Goal: Task Accomplishment & Management: Complete application form

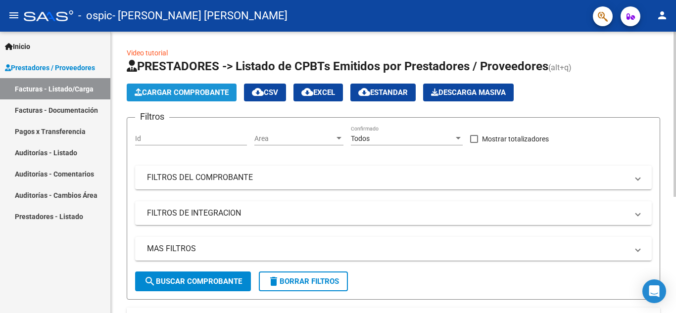
click at [170, 95] on span "Cargar Comprobante" at bounding box center [182, 92] width 94 height 9
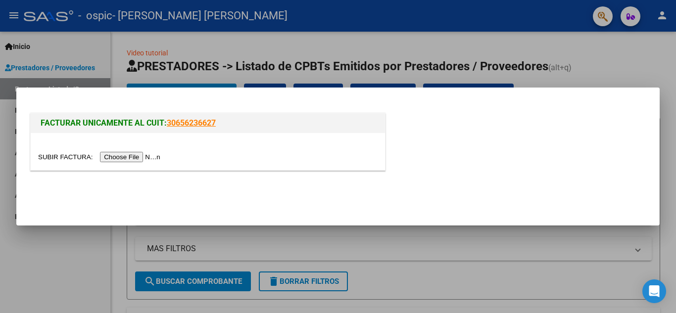
click at [116, 158] on input "file" at bounding box center [100, 157] width 125 height 10
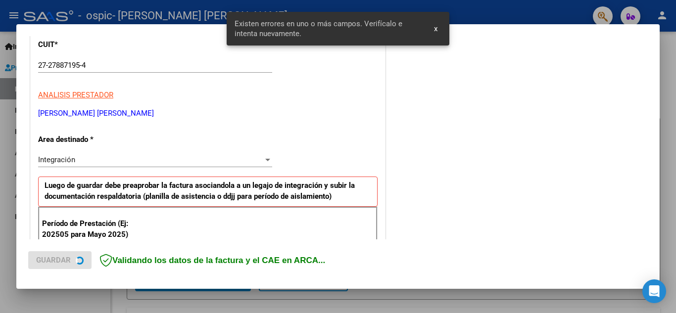
scroll to position [224, 0]
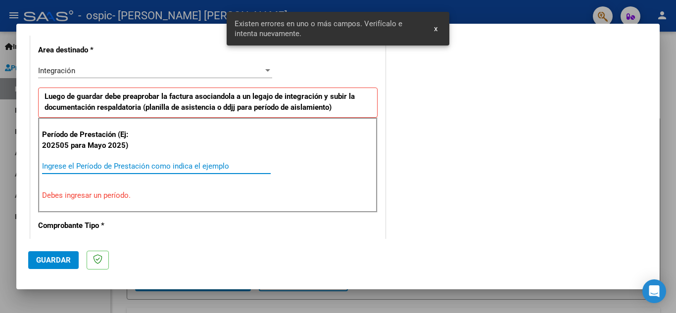
click at [156, 163] on input "Ingrese el Período de Prestación como indica el ejemplo" at bounding box center [156, 166] width 229 height 9
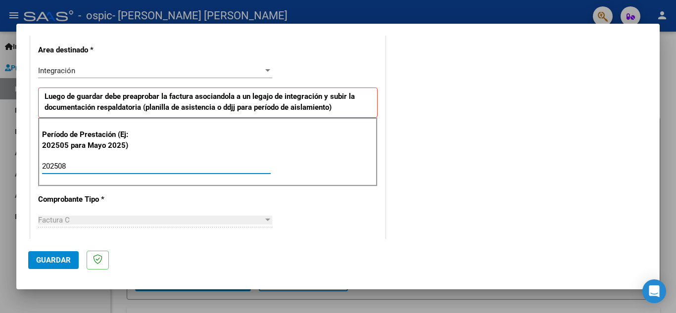
drag, startPoint x: 156, startPoint y: 163, endPoint x: 301, endPoint y: 167, distance: 145.0
click at [301, 167] on div "Período de Prestación (Ej: 202505 para Mayo 2025) 202508 Ingrese el Período de …" at bounding box center [207, 152] width 339 height 69
type input "202508"
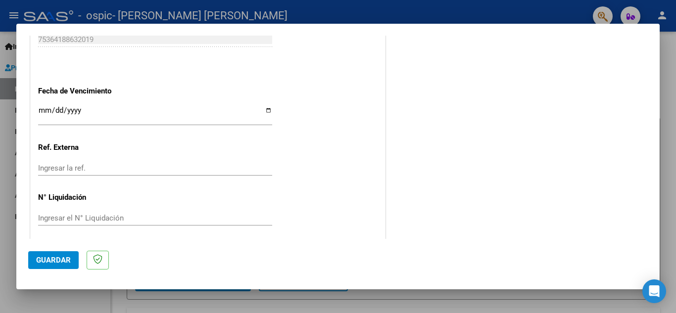
scroll to position [668, 0]
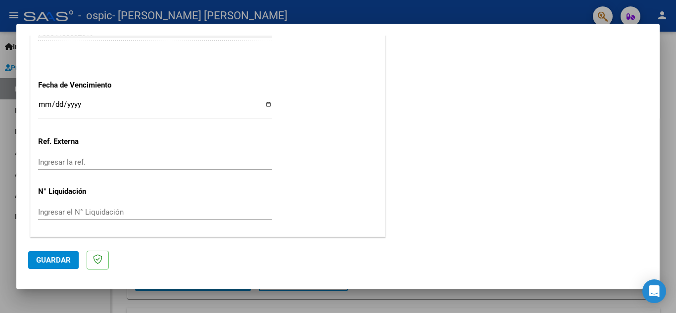
click at [264, 104] on input "Ingresar la fecha" at bounding box center [155, 108] width 234 height 16
type input "[DATE]"
click at [50, 262] on span "Guardar" at bounding box center [53, 260] width 35 height 9
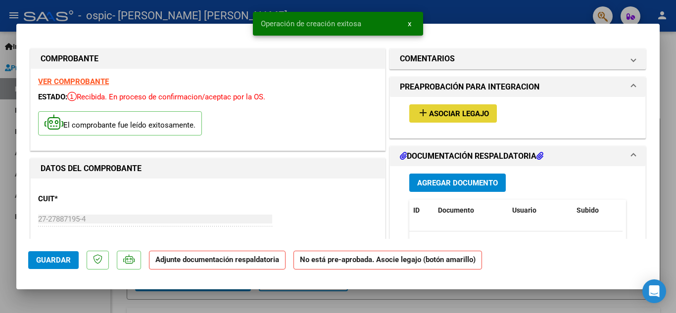
click at [465, 110] on span "Asociar Legajo" at bounding box center [459, 113] width 60 height 9
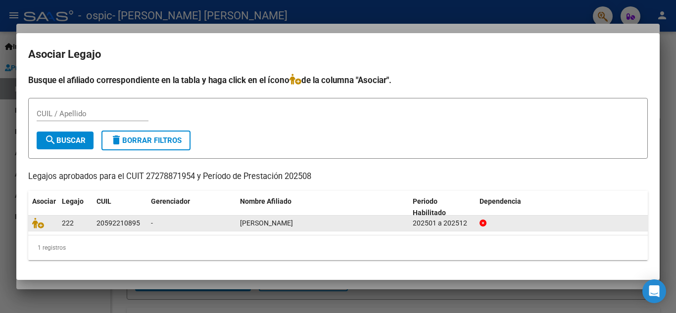
click at [109, 224] on div "20592210895" at bounding box center [118, 223] width 44 height 11
click at [36, 223] on icon at bounding box center [38, 223] width 12 height 11
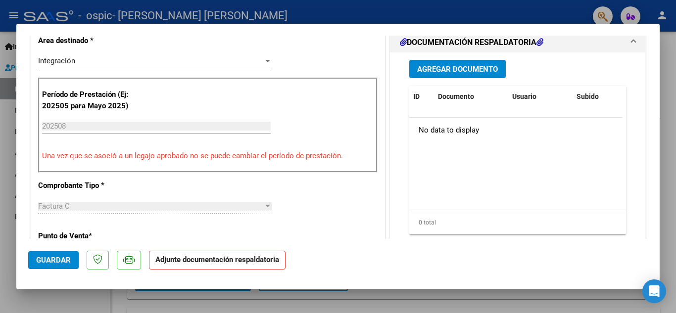
scroll to position [250, 0]
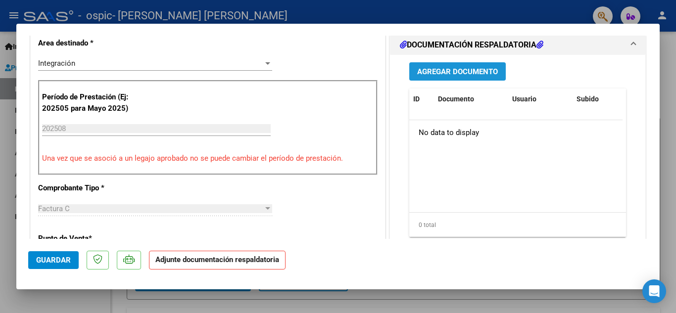
click at [437, 74] on span "Agregar Documento" at bounding box center [457, 71] width 81 height 9
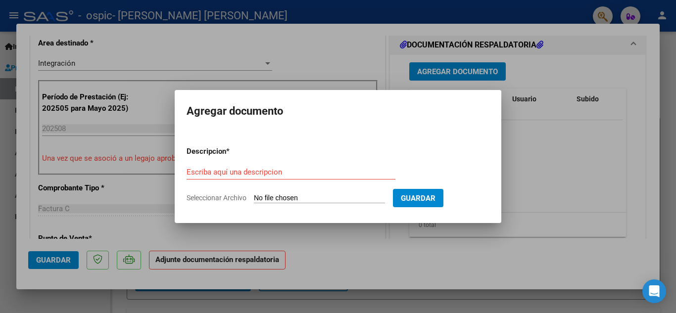
click at [304, 196] on input "Seleccionar Archivo" at bounding box center [319, 198] width 131 height 9
type input "C:\fakepath\WhatsApp Image [DATE] 00.26.39.jpeg"
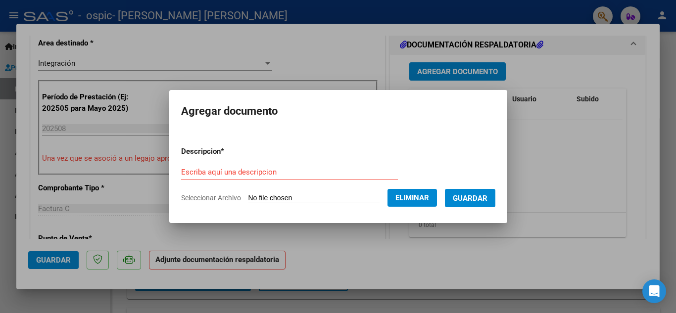
click at [235, 170] on input "Escriba aquí una descripcion" at bounding box center [289, 172] width 217 height 9
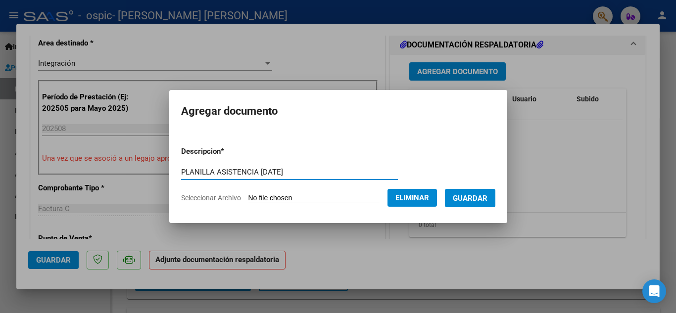
type input "PLANILLA ASISTENCIA [DATE]"
click at [461, 198] on span "Guardar" at bounding box center [470, 198] width 35 height 9
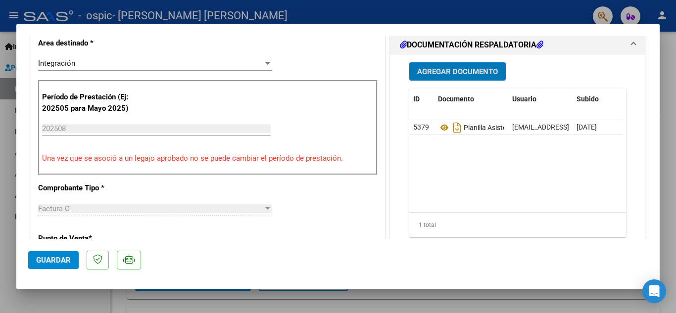
click at [48, 257] on span "Guardar" at bounding box center [53, 260] width 35 height 9
click at [674, 84] on div at bounding box center [338, 156] width 676 height 313
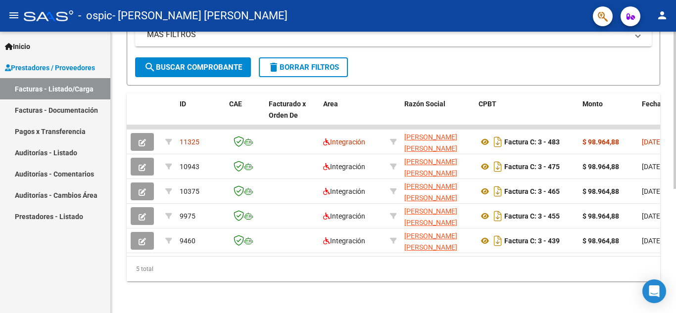
scroll to position [220, 0]
click at [673, 261] on div at bounding box center [674, 234] width 2 height 157
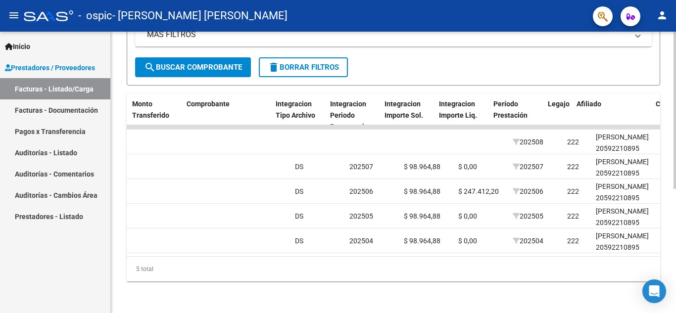
scroll to position [0, 923]
